Goal: Information Seeking & Learning: Learn about a topic

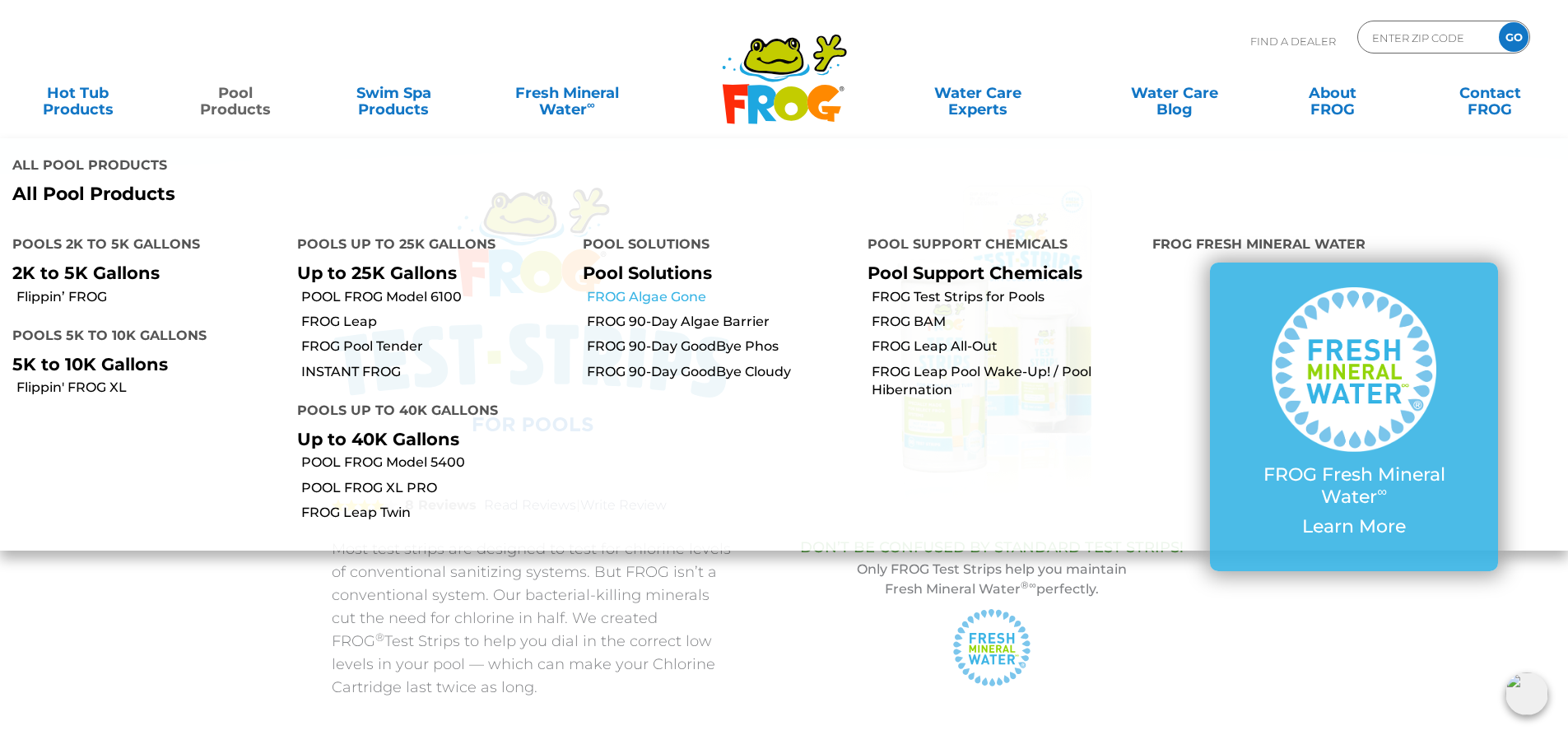
click at [647, 288] on link "FROG Algae Gone" at bounding box center [720, 297] width 268 height 18
click at [716, 338] on link "FROG 90-Day GoodBye Phos" at bounding box center [720, 346] width 268 height 18
